Goal: Information Seeking & Learning: Check status

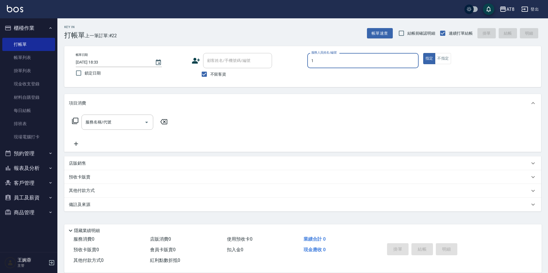
type input "YUKI-1"
type button "true"
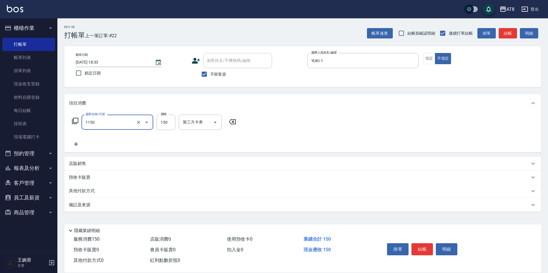
type input "洗髮(1150)"
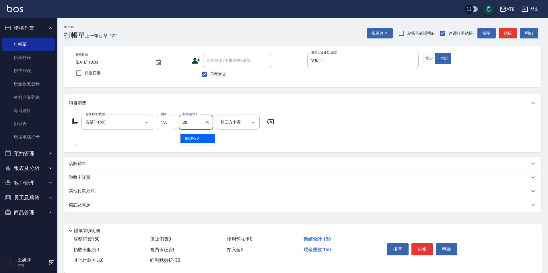
type input "助理-28"
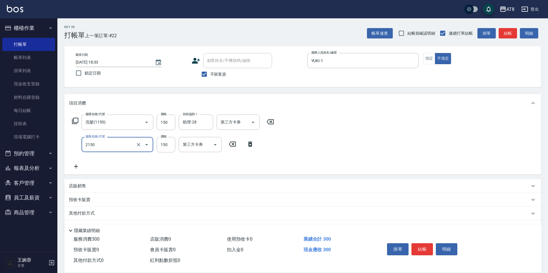
type input "剪髮(2150)"
click at [424, 249] on button "結帳" at bounding box center [422, 250] width 22 height 12
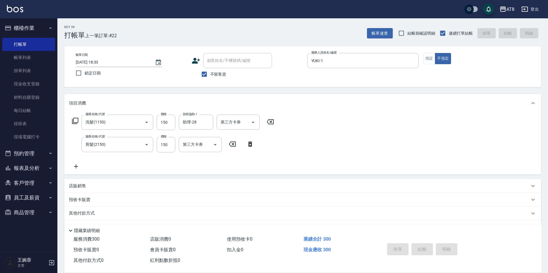
type input "2025/08/13 19:23"
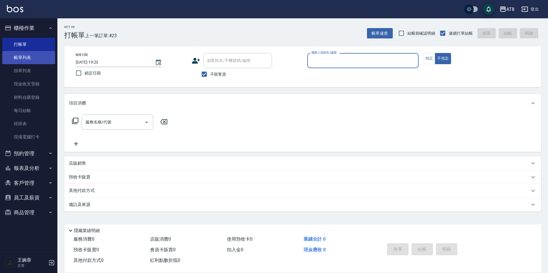
click at [41, 59] on link "帳單列表" at bounding box center [28, 57] width 53 height 13
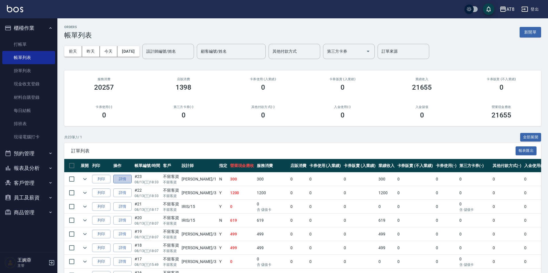
click at [122, 184] on link "詳情" at bounding box center [122, 179] width 18 height 9
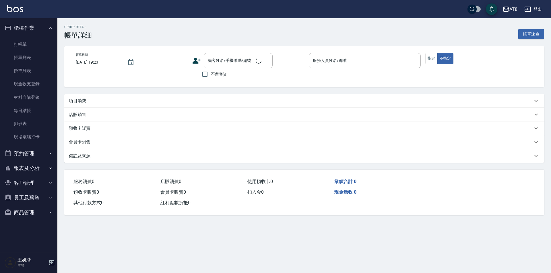
type input "2025/08/13 18:33"
checkbox input "true"
type input "YUKI-1"
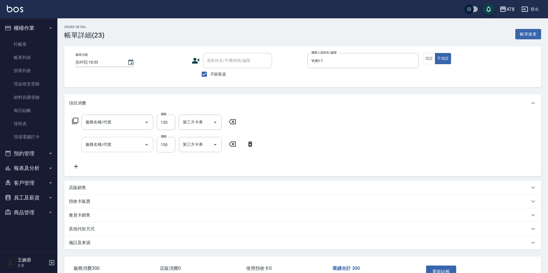
type input "剪髮(2150)"
type input "洗髮(1150)"
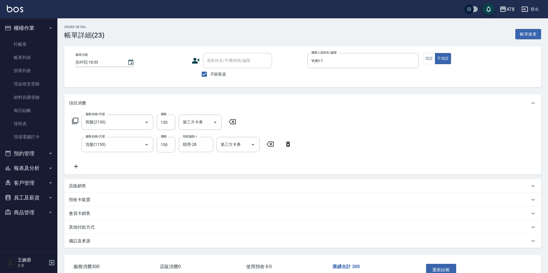
click at [77, 170] on icon at bounding box center [76, 166] width 14 height 7
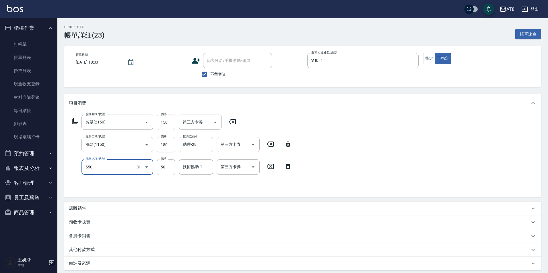
type input "精油或深層(550)"
type input "28/"
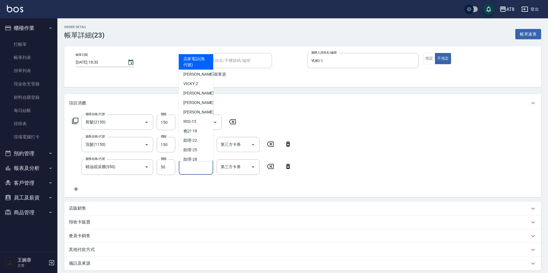
click at [186, 170] on input "技術協助-1" at bounding box center [195, 167] width 29 height 10
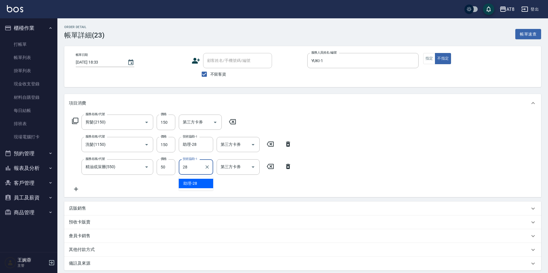
type input "助理-28"
click at [475, 140] on div "服務名稱/代號 剪髮(2150) 服務名稱/代號 價格 150 價格 第三方卡券 第三方卡券 服務名稱/代號 洗髮(1150) 服務名稱/代號 價格 150 …" at bounding box center [302, 154] width 477 height 85
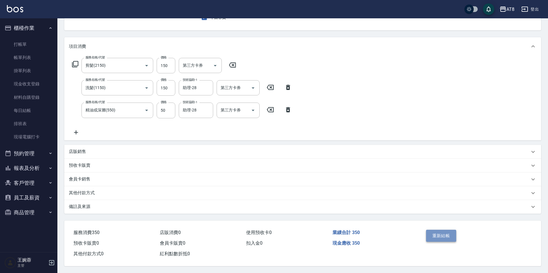
click at [449, 235] on button "重新結帳" at bounding box center [441, 236] width 30 height 12
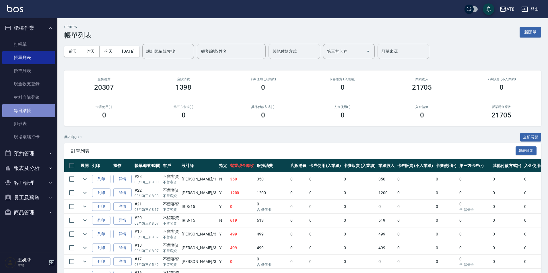
click at [20, 113] on link "每日結帳" at bounding box center [28, 110] width 53 height 13
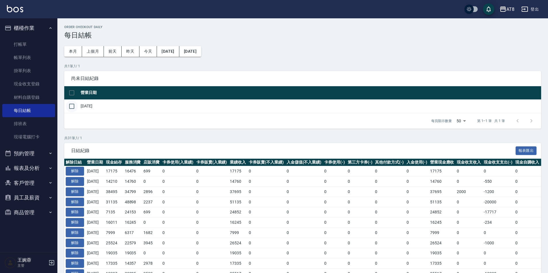
click at [73, 112] on input "checkbox" at bounding box center [72, 106] width 12 height 12
checkbox input "true"
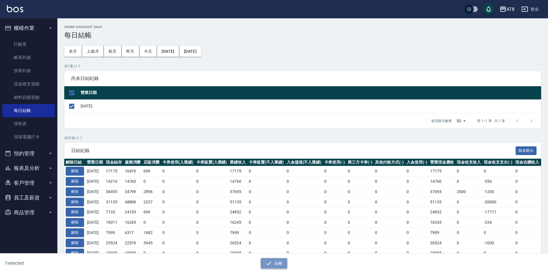
click at [266, 265] on icon "button" at bounding box center [268, 263] width 7 height 7
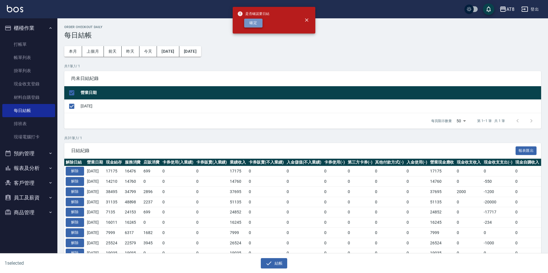
click at [254, 24] on button "確定" at bounding box center [253, 23] width 18 height 9
checkbox input "false"
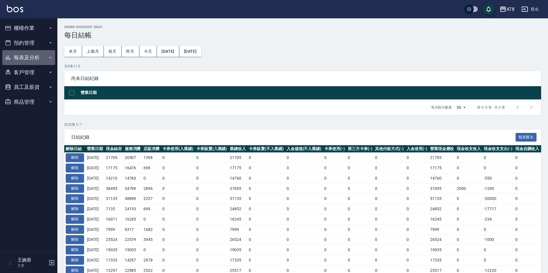
click at [37, 53] on button "報表及分析" at bounding box center [28, 57] width 53 height 15
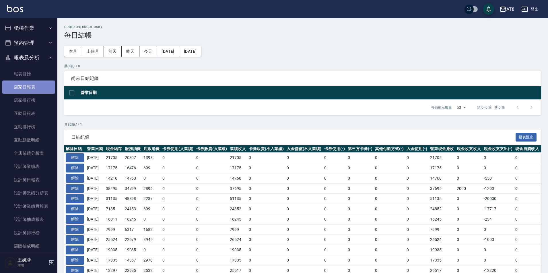
click at [36, 87] on link "店家日報表" at bounding box center [28, 87] width 53 height 13
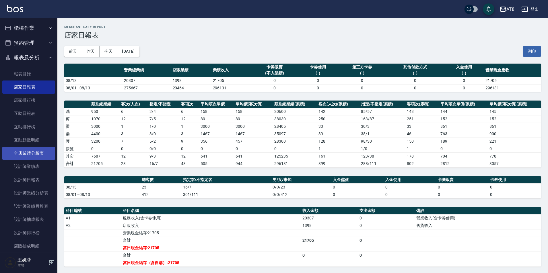
click at [38, 152] on link "全店業績分析表" at bounding box center [28, 153] width 53 height 13
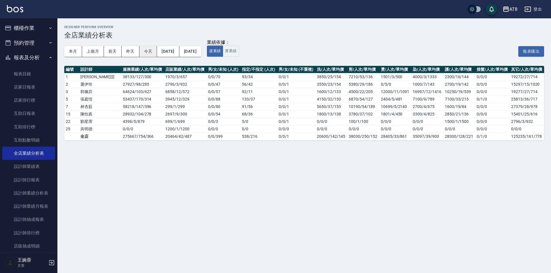
click at [146, 54] on button "今天" at bounding box center [148, 51] width 18 height 11
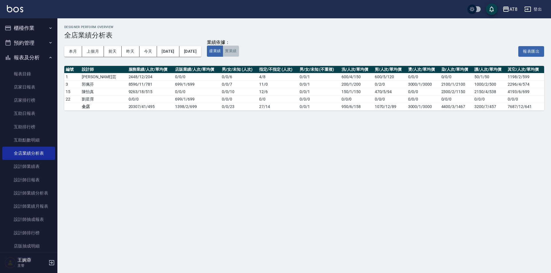
click at [239, 52] on button "實業績" at bounding box center [231, 51] width 16 height 11
click at [24, 82] on link "店家日報表" at bounding box center [28, 87] width 53 height 13
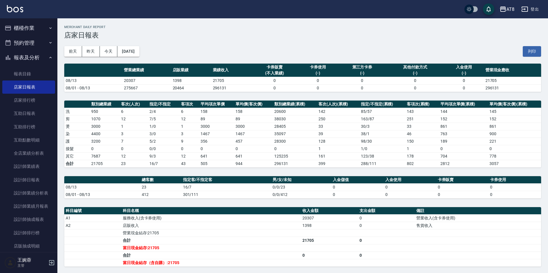
click at [424, 129] on td "33" at bounding box center [422, 126] width 34 height 7
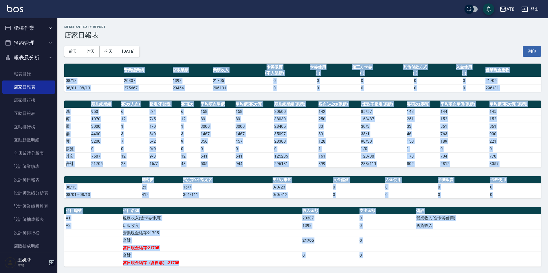
drag, startPoint x: 125, startPoint y: 71, endPoint x: 374, endPoint y: 265, distance: 315.7
click at [374, 265] on div "AT8 [DATE] 店家日報表 列印時間： [DATE][PHONE_NUMBER]:25 Merchant Daily Report 店家日報表 前天 昨…" at bounding box center [302, 180] width 491 height 324
click at [374, 263] on td "a dense table" at bounding box center [386, 262] width 57 height 7
click at [232, 122] on td "89" at bounding box center [216, 118] width 35 height 7
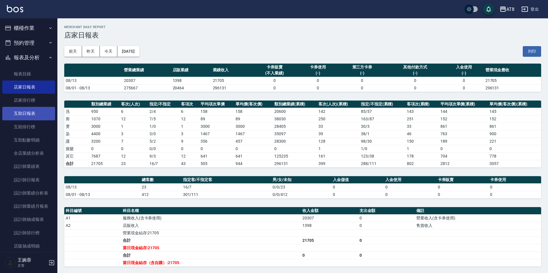
click at [34, 108] on link "互助日報表" at bounding box center [28, 113] width 53 height 13
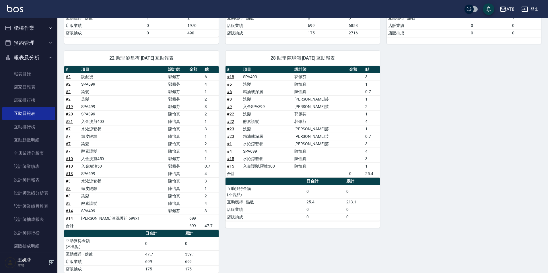
scroll to position [142, 0]
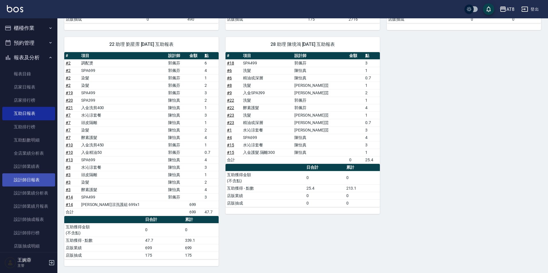
click at [36, 182] on link "設計師日報表" at bounding box center [28, 180] width 53 height 13
